Goal: Task Accomplishment & Management: Manage account settings

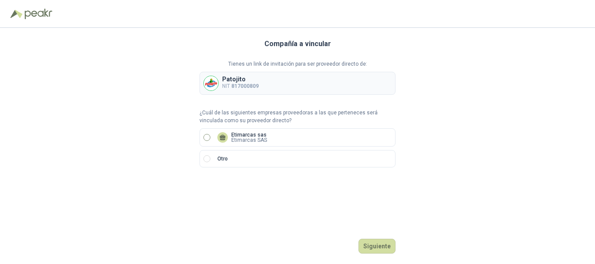
click at [306, 134] on label "Etimarcas sas Etimarcas SAS" at bounding box center [297, 137] width 196 height 18
click at [379, 243] on button "Siguiente" at bounding box center [376, 246] width 37 height 15
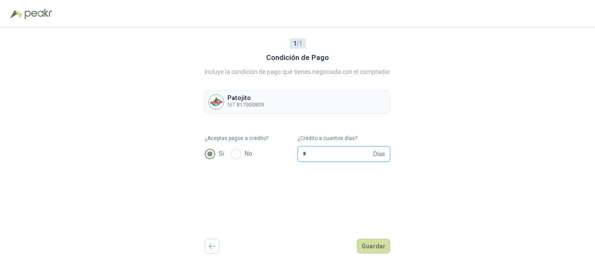
click at [352, 157] on input "*" at bounding box center [336, 154] width 69 height 15
drag, startPoint x: 320, startPoint y: 158, endPoint x: 269, endPoint y: 152, distance: 51.3
click at [271, 154] on form "¿Aceptas pagos a crédito? Si No ¿Crédito a cuantos días? * Días" at bounding box center [297, 147] width 185 height 27
type input "**"
click at [375, 248] on button "Guardar" at bounding box center [373, 246] width 34 height 15
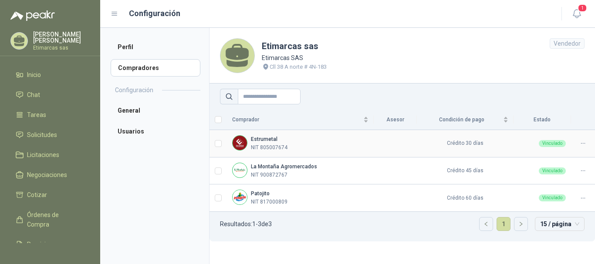
click at [585, 143] on icon at bounding box center [582, 143] width 7 height 7
click at [572, 170] on span "Asignar Asesor" at bounding box center [561, 172] width 42 height 10
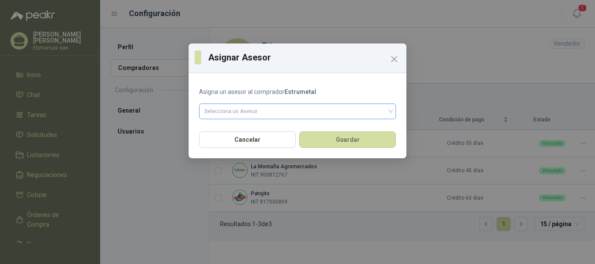
click at [255, 114] on input "search" at bounding box center [297, 110] width 186 height 13
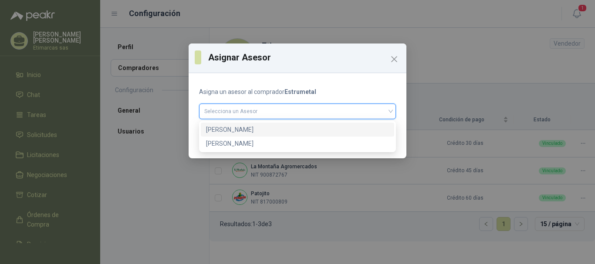
click at [240, 131] on div "[PERSON_NAME]" at bounding box center [297, 130] width 183 height 10
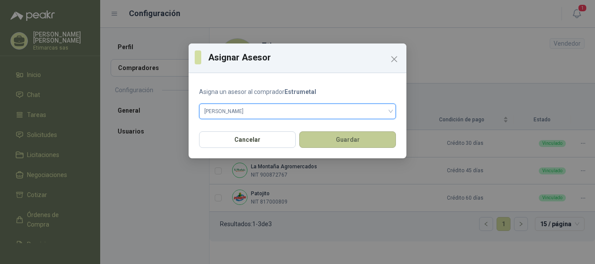
click at [342, 140] on button "Guardar" at bounding box center [347, 139] width 97 height 17
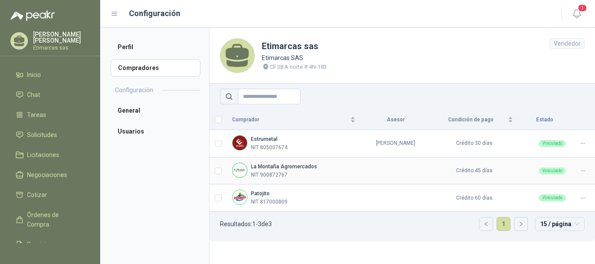
click at [583, 171] on icon at bounding box center [582, 171] width 7 height 7
click at [557, 199] on span "Asignar Asesor" at bounding box center [561, 200] width 42 height 10
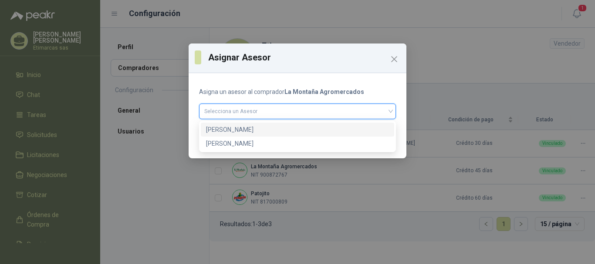
click at [286, 107] on input "search" at bounding box center [297, 110] width 186 height 13
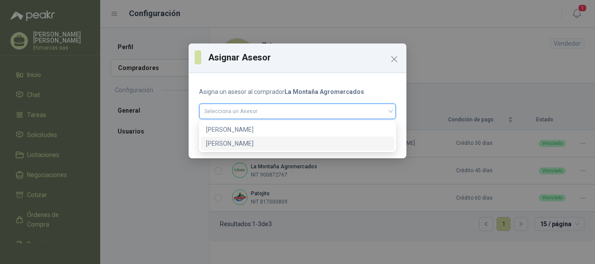
click at [265, 143] on div "[PERSON_NAME]" at bounding box center [297, 144] width 183 height 10
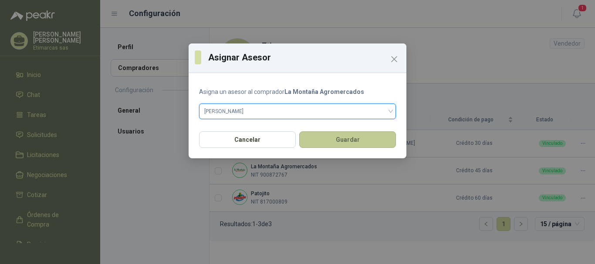
click at [354, 142] on button "Guardar" at bounding box center [347, 139] width 97 height 17
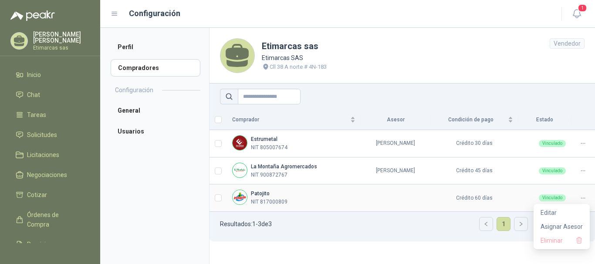
click at [583, 198] on icon at bounding box center [582, 198] width 7 height 7
click at [573, 228] on span "Asignar Asesor" at bounding box center [561, 227] width 42 height 10
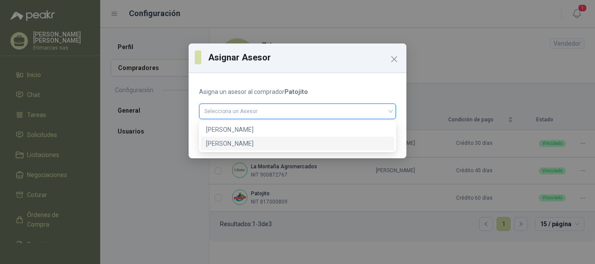
click at [265, 112] on input "search" at bounding box center [297, 110] width 186 height 13
click at [255, 144] on div "[PERSON_NAME]" at bounding box center [297, 144] width 183 height 10
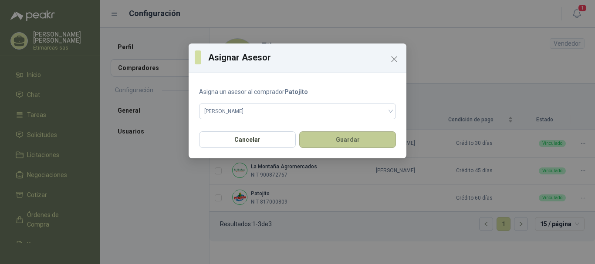
click at [356, 140] on button "Guardar" at bounding box center [347, 139] width 97 height 17
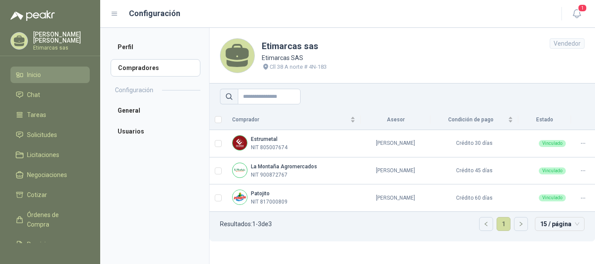
click at [50, 72] on li "Inicio" at bounding box center [50, 75] width 69 height 10
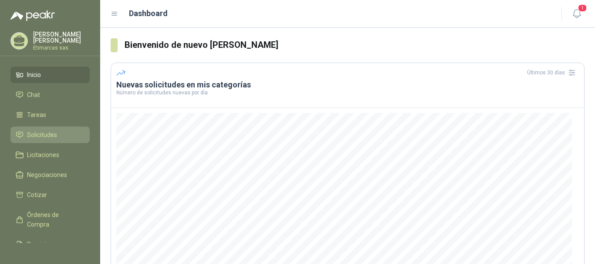
click at [45, 134] on span "Solicitudes" at bounding box center [42, 135] width 30 height 10
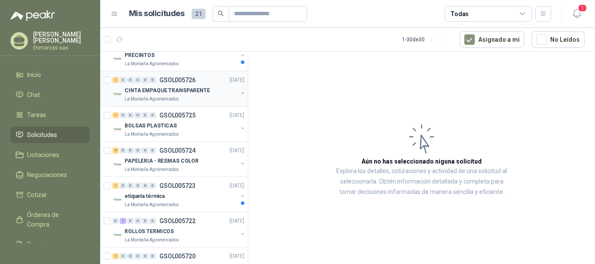
scroll to position [174, 0]
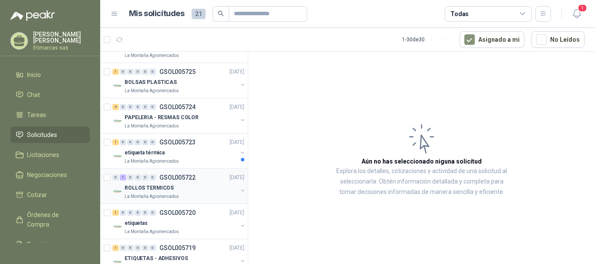
click at [196, 196] on div "La Montaña Agromercados" at bounding box center [180, 196] width 113 height 7
